Goal: Use online tool/utility: Utilize a website feature to perform a specific function

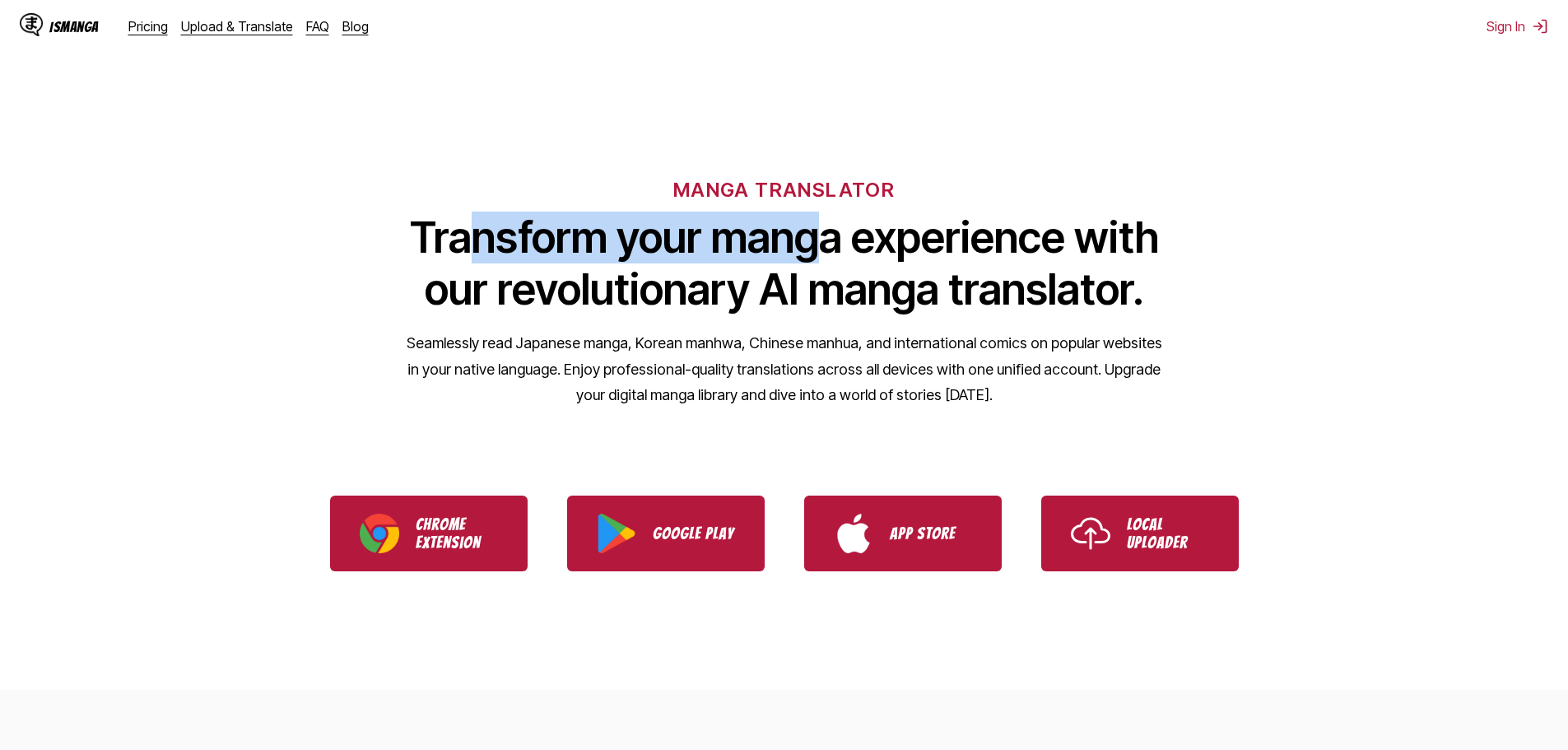
drag, startPoint x: 461, startPoint y: 237, endPoint x: 837, endPoint y: 245, distance: 376.1
click at [834, 244] on h1 "Transform your manga experience with our revolutionary AI manga translator." at bounding box center [784, 263] width 757 height 104
click at [847, 247] on h1 "Transform your manga experience with our revolutionary AI manga translator." at bounding box center [784, 263] width 757 height 104
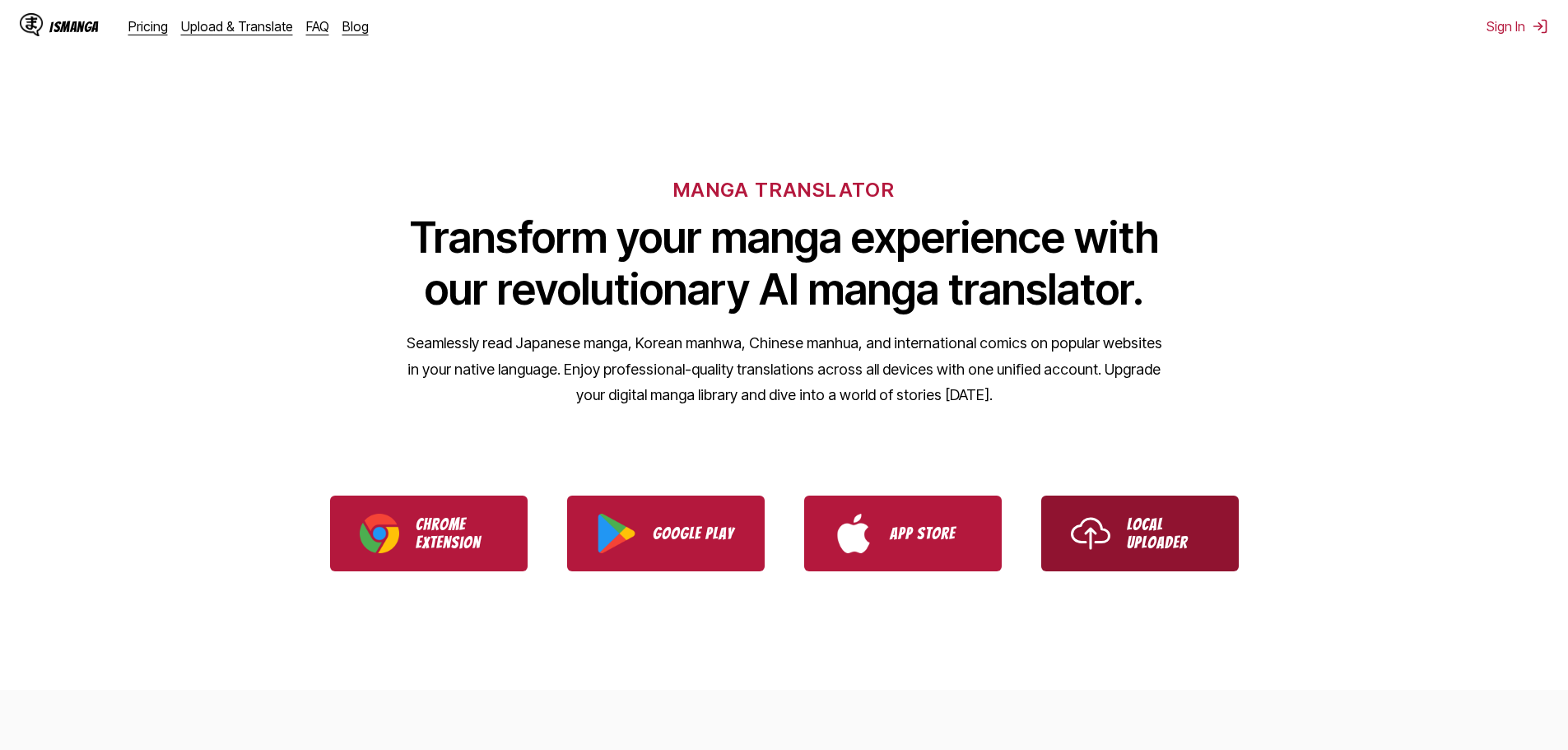
click at [1160, 521] on p "Local Uploader" at bounding box center [1168, 533] width 82 height 36
click at [1210, 573] on ul "Chrome Extension Google Play App Store Local Uploader" at bounding box center [784, 533] width 1568 height 116
click at [1176, 530] on p "Local Uploader" at bounding box center [1168, 533] width 82 height 36
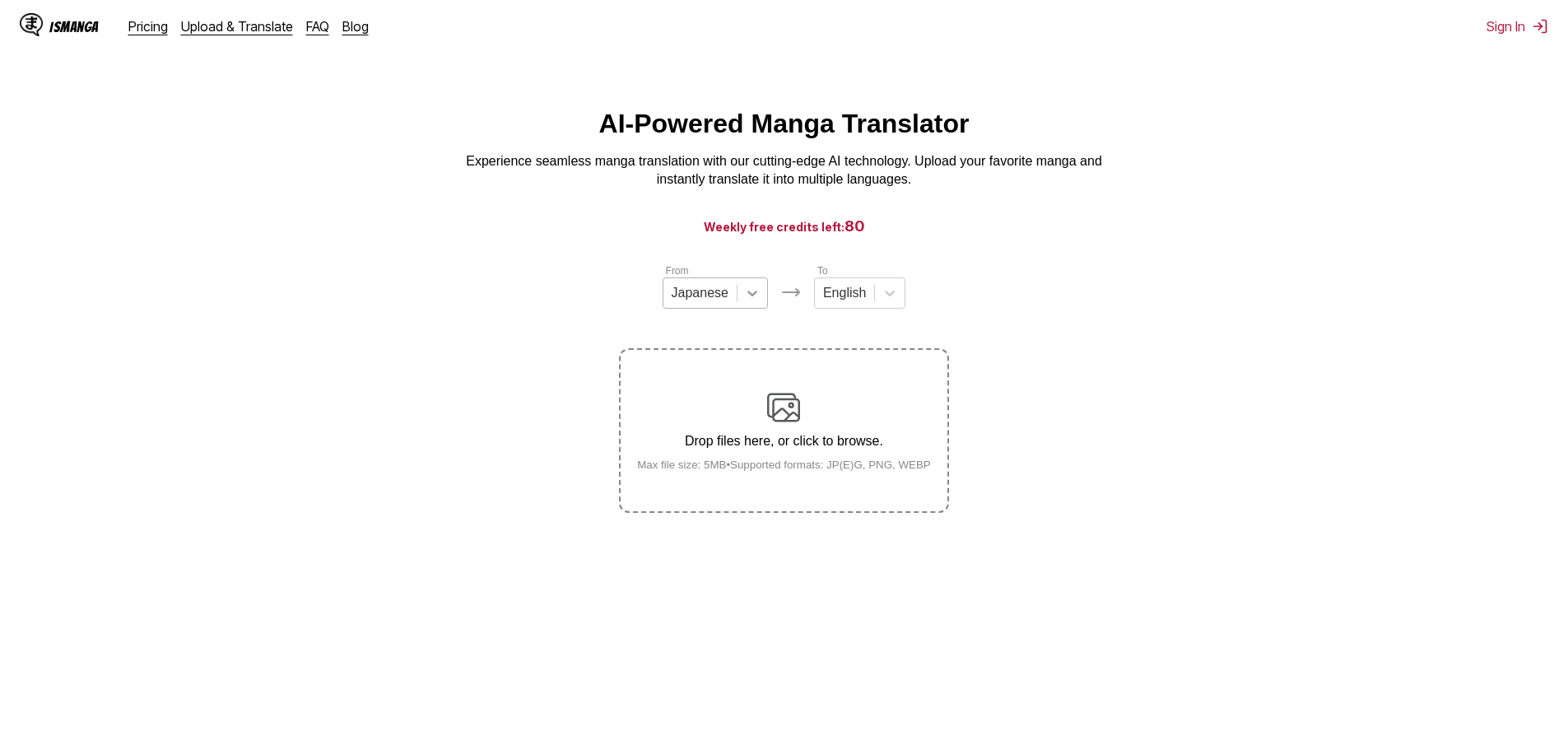
click at [745, 297] on icon at bounding box center [752, 293] width 16 height 16
click at [1147, 339] on section "From 4 results available. Use Up and Down to choose options, press Enter to sel…" at bounding box center [784, 387] width 1541 height 250
click at [754, 297] on icon at bounding box center [752, 293] width 10 height 5
click at [723, 371] on div "[DEMOGRAPHIC_DATA]" at bounding box center [715, 360] width 106 height 28
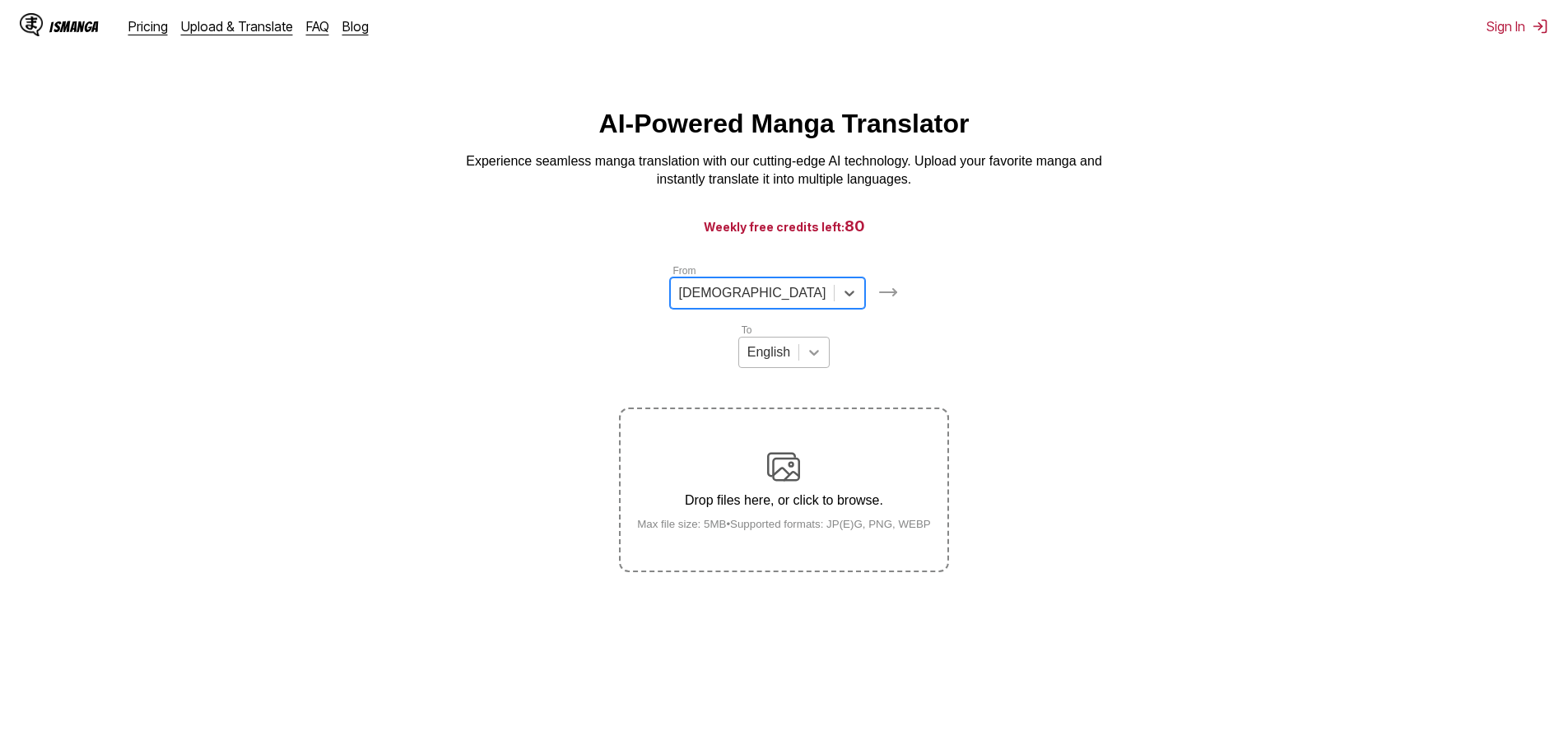
click at [823, 344] on icon at bounding box center [814, 352] width 16 height 16
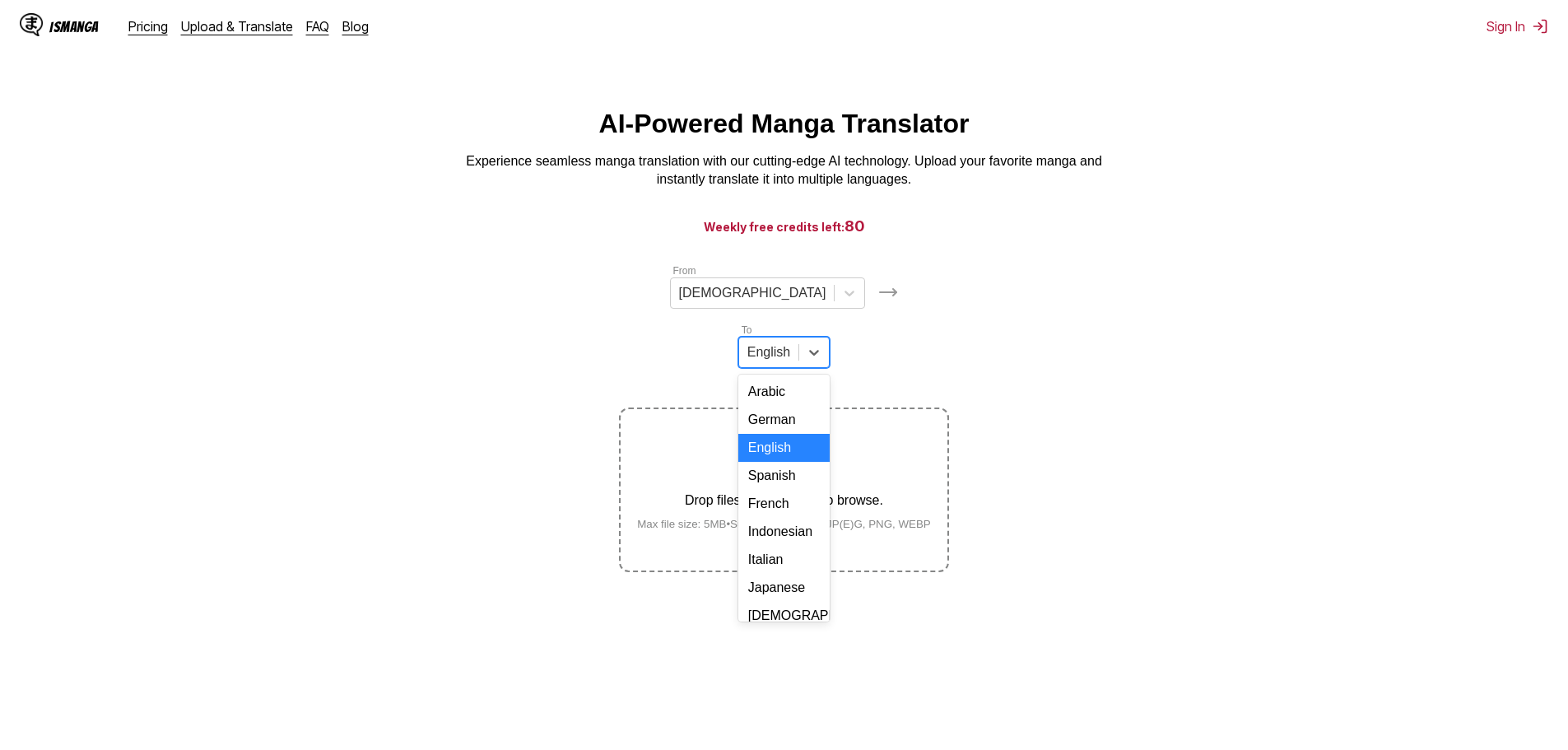
click at [830, 434] on div "English" at bounding box center [784, 447] width 91 height 28
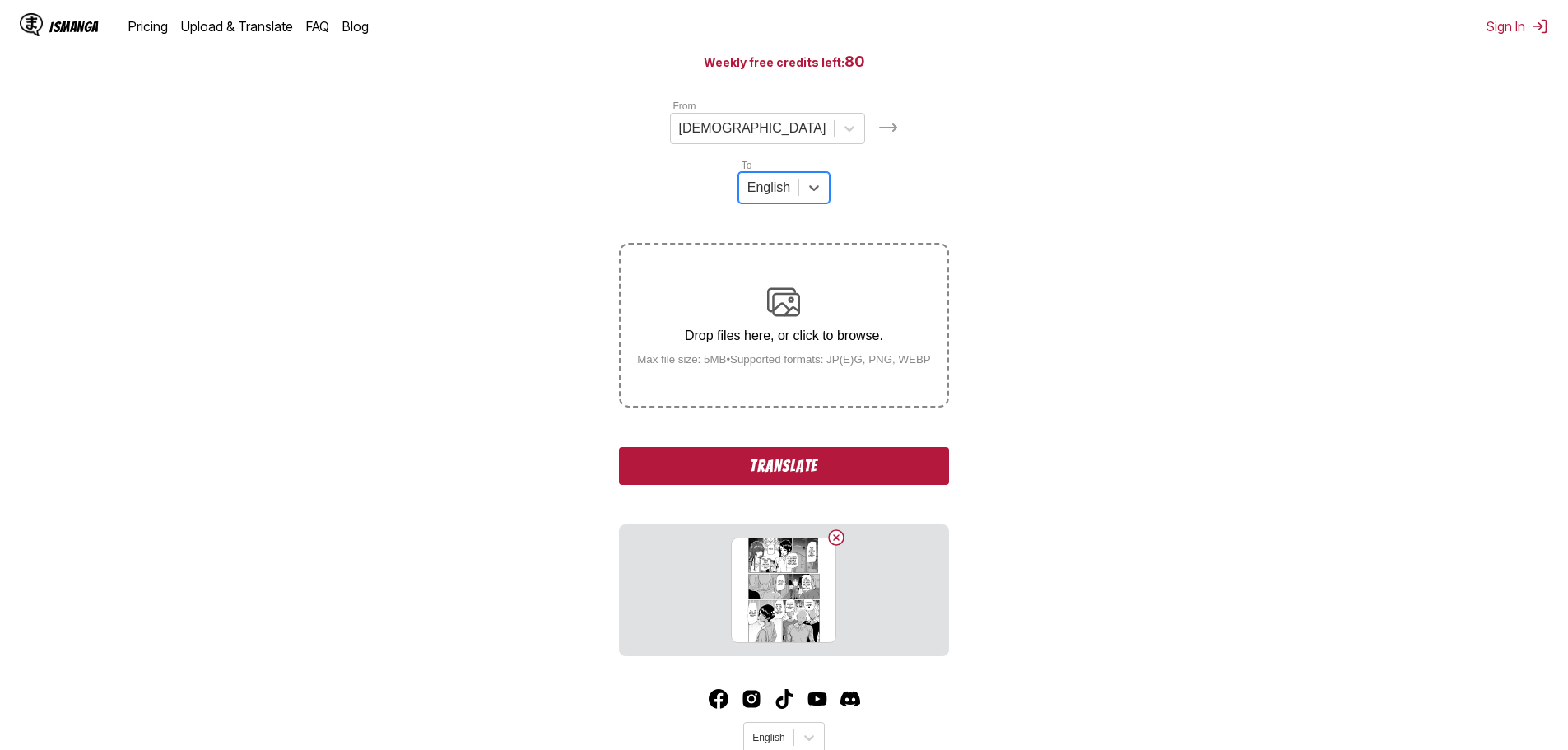
click at [814, 447] on button "Translate" at bounding box center [783, 466] width 329 height 38
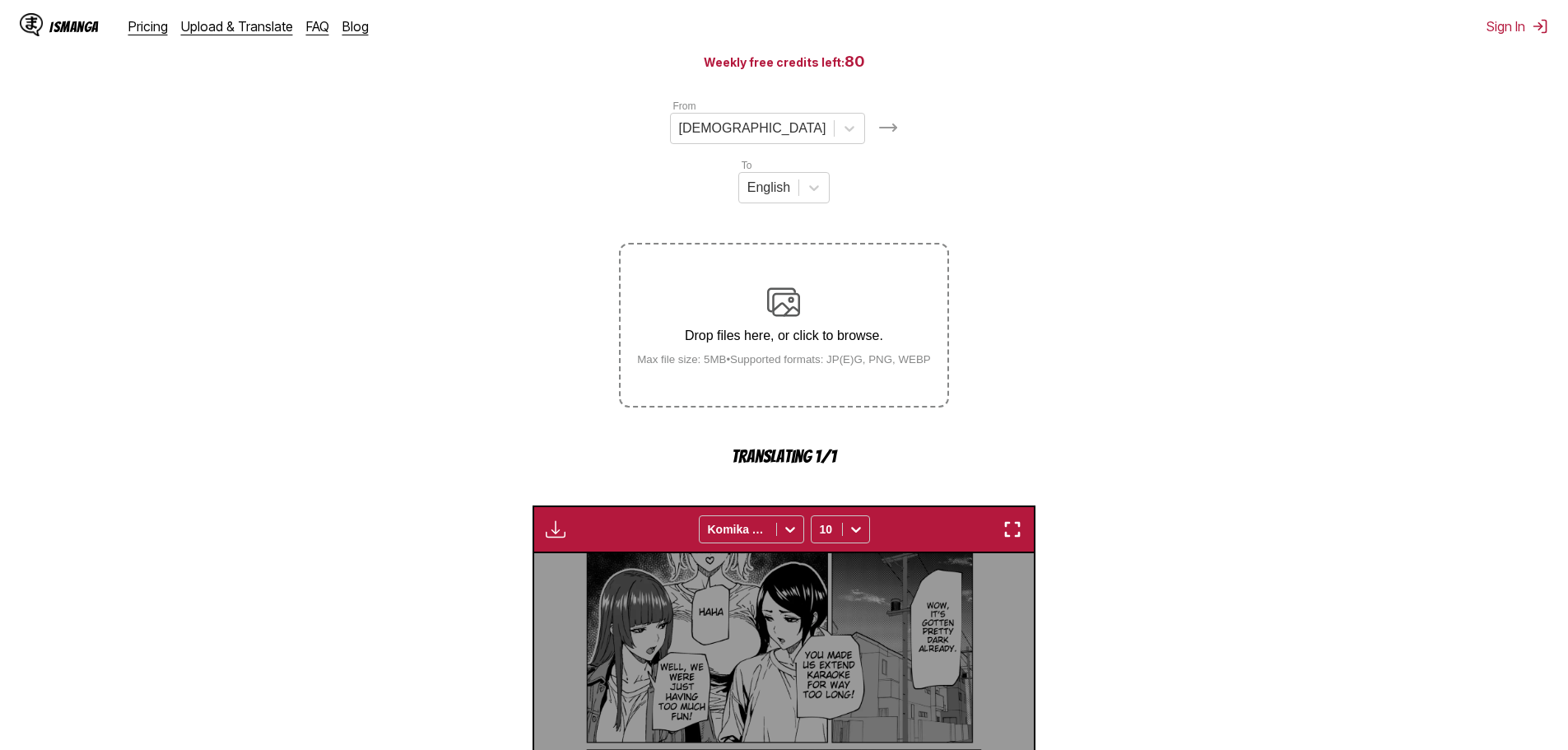
scroll to position [487, 0]
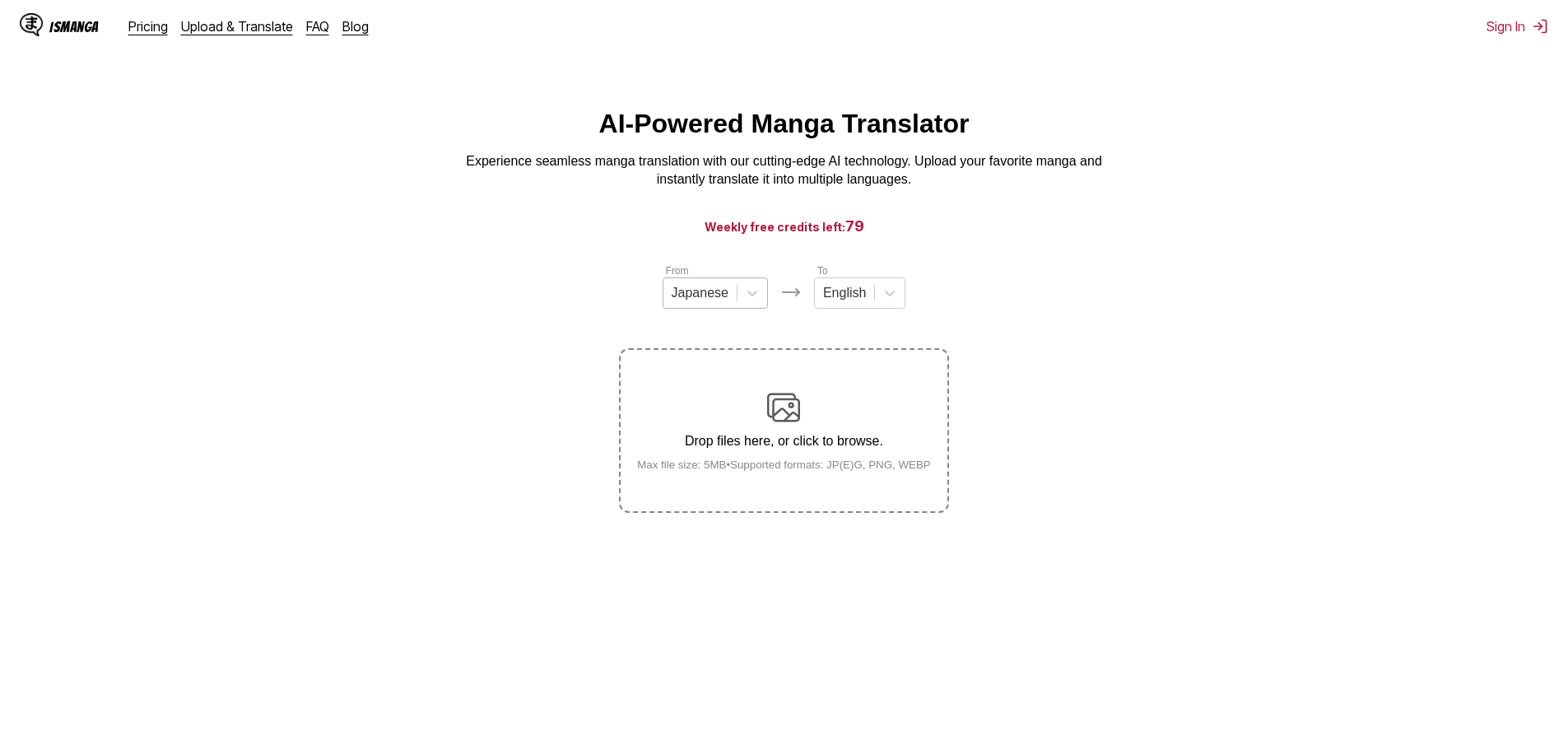
click at [734, 304] on div "Japanese" at bounding box center [700, 293] width 73 height 25
click at [725, 372] on div "[DEMOGRAPHIC_DATA]" at bounding box center [715, 360] width 106 height 28
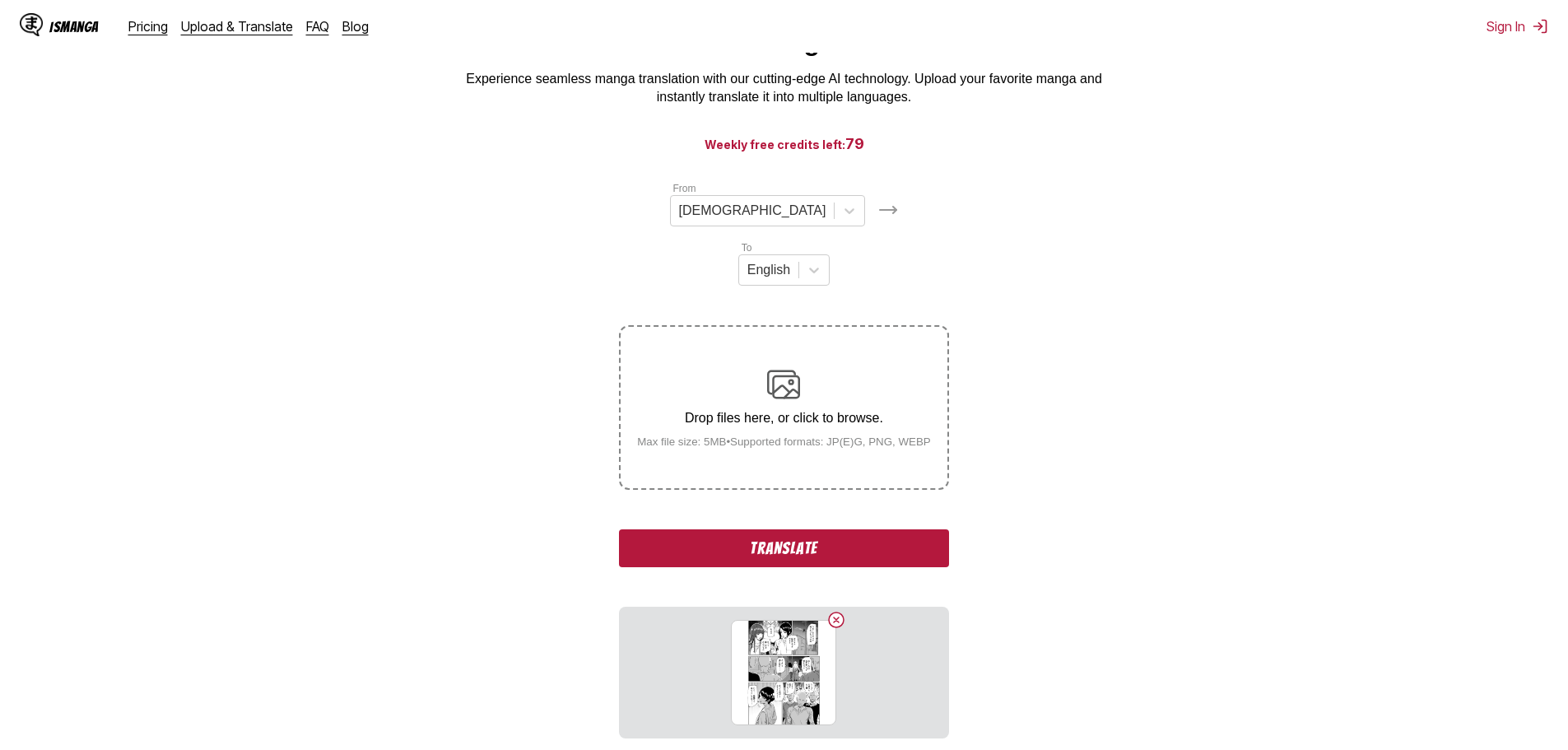
click at [894, 530] on button "Translate" at bounding box center [783, 548] width 329 height 38
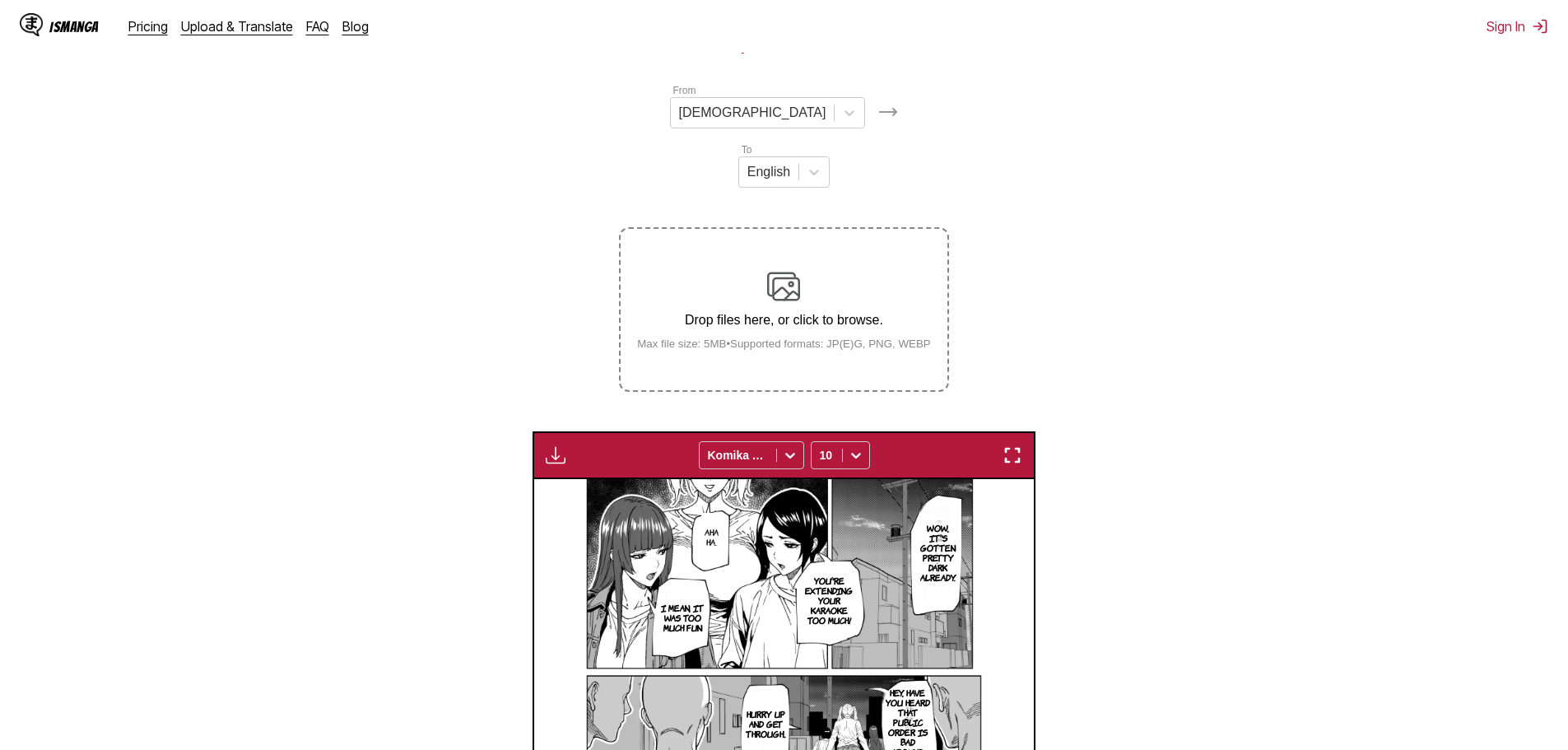
scroll to position [75, 0]
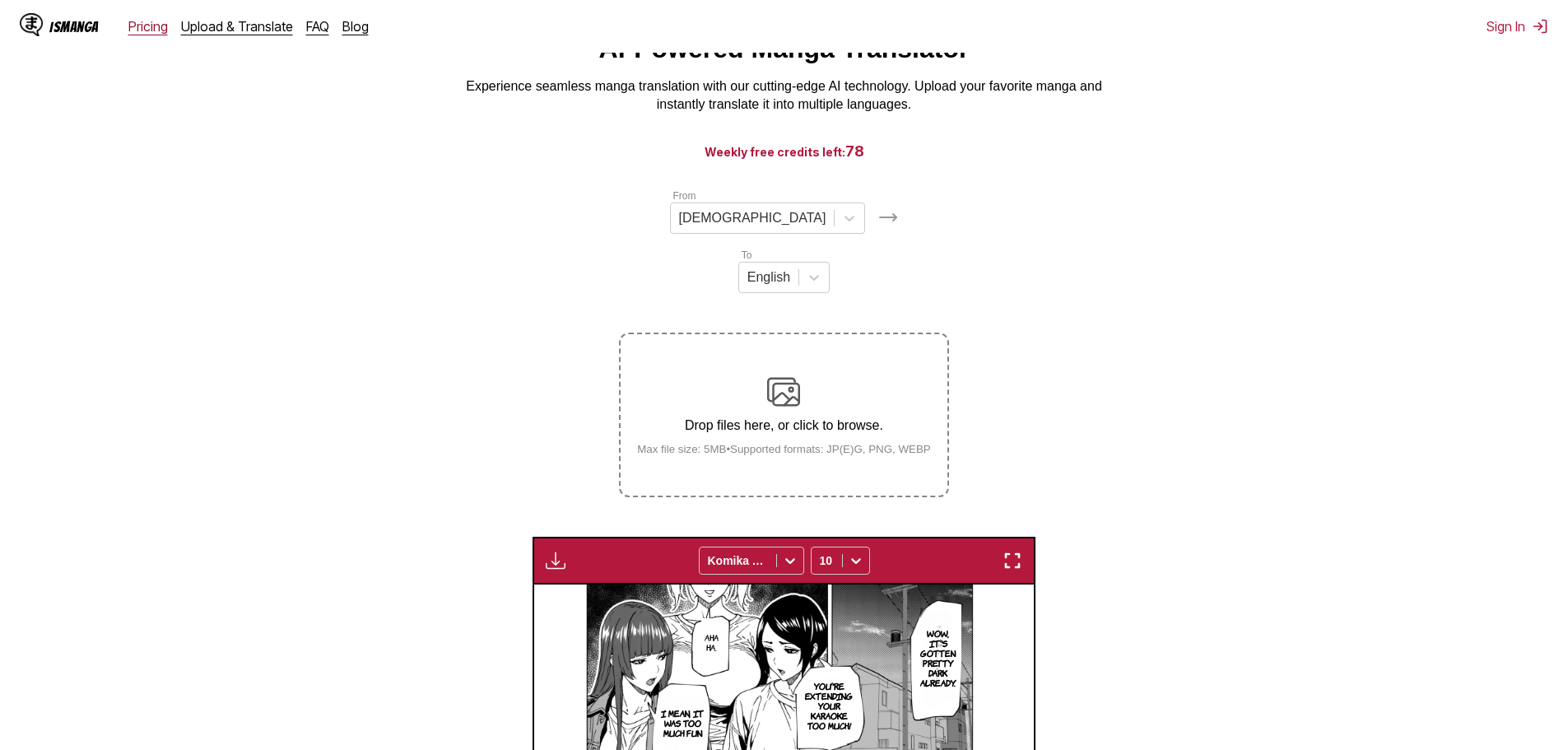
click at [144, 31] on link "Pricing" at bounding box center [148, 26] width 39 height 16
